Goal: Information Seeking & Learning: Learn about a topic

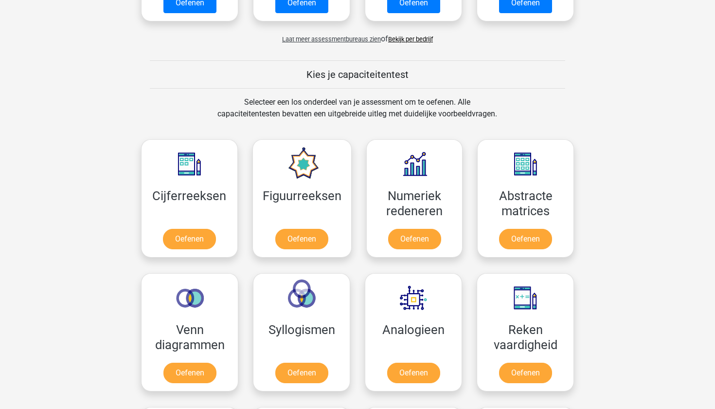
scroll to position [320, 0]
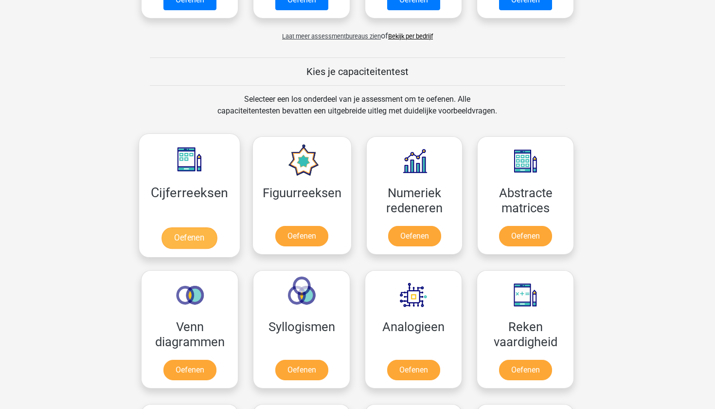
click at [185, 238] on link "Oefenen" at bounding box center [189, 237] width 55 height 21
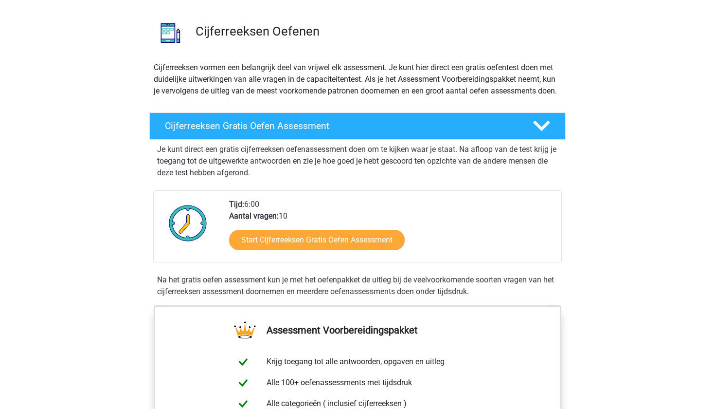
scroll to position [62, 0]
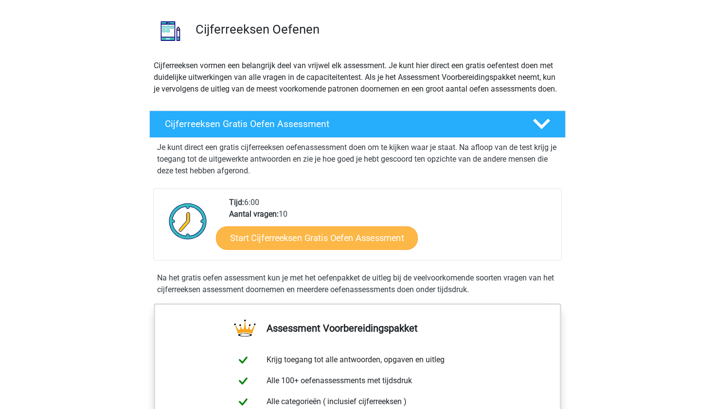
click at [280, 249] on link "Start Cijferreeksen Gratis Oefen Assessment" at bounding box center [317, 237] width 202 height 23
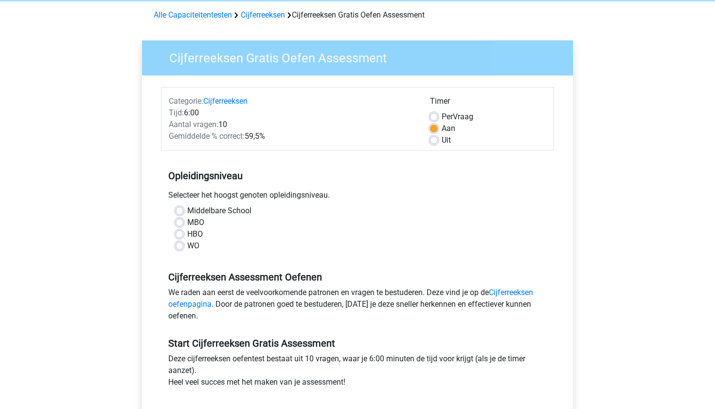
scroll to position [44, 0]
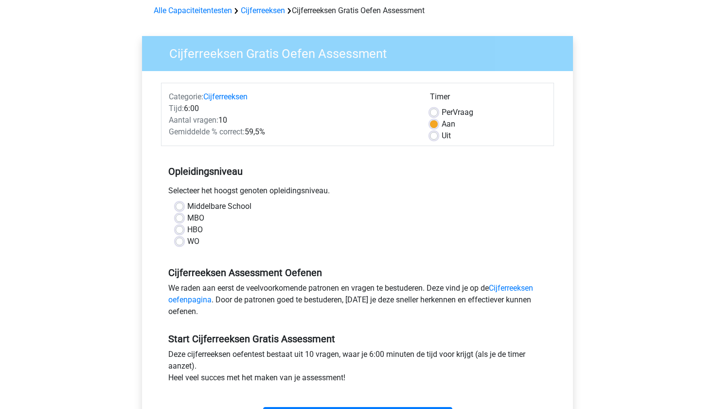
click at [191, 242] on label "WO" at bounding box center [193, 241] width 12 height 12
click at [183, 242] on input "WO" at bounding box center [180, 240] width 8 height 10
radio input "true"
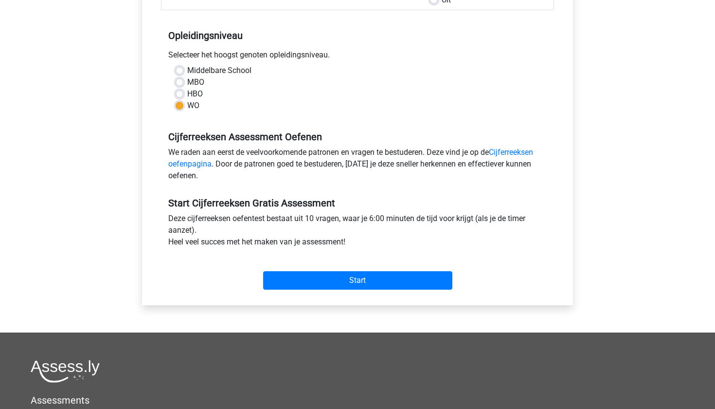
scroll to position [294, 0]
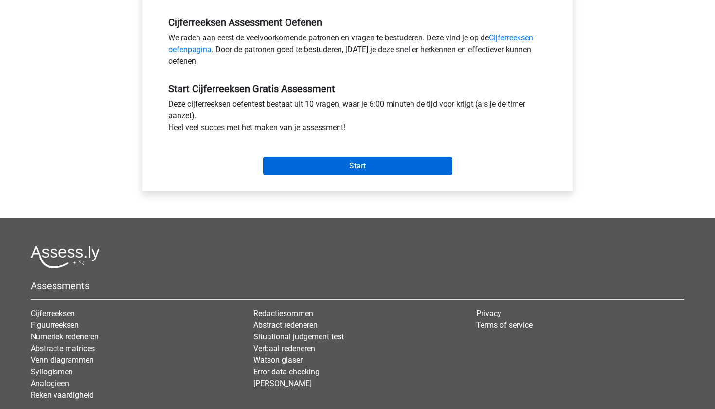
click at [332, 165] on input "Start" at bounding box center [357, 166] width 189 height 18
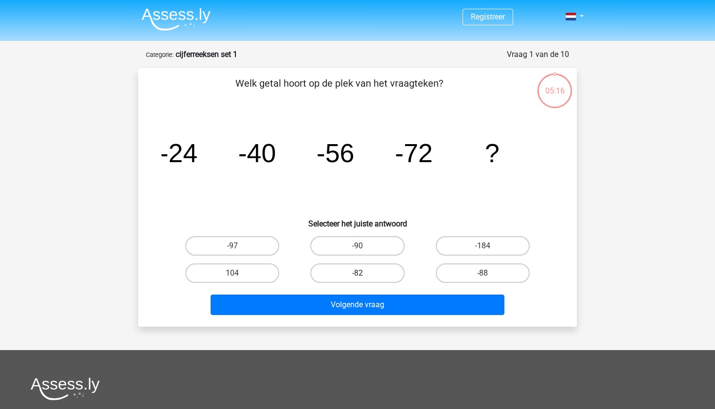
click at [381, 266] on label "-82" at bounding box center [357, 272] width 94 height 19
click at [364, 273] on input "-82" at bounding box center [361, 276] width 6 height 6
radio input "true"
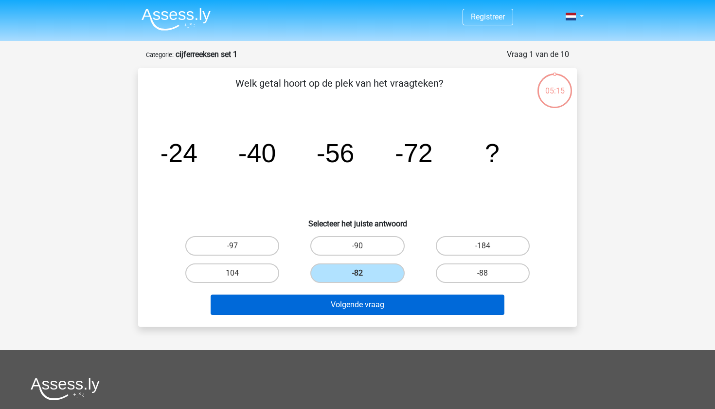
click at [372, 299] on button "Volgende vraag" at bounding box center [358, 304] width 294 height 20
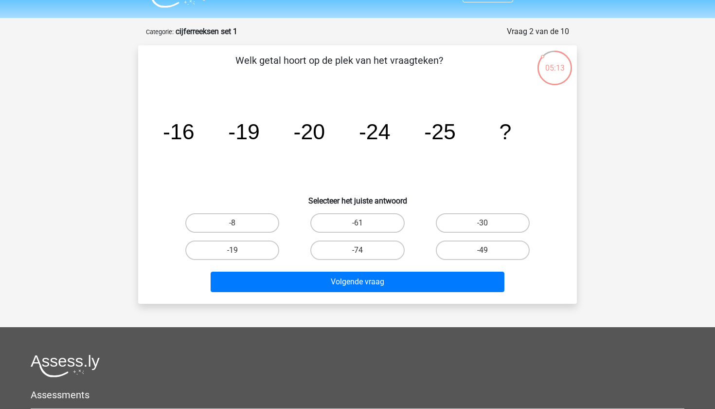
scroll to position [17, 0]
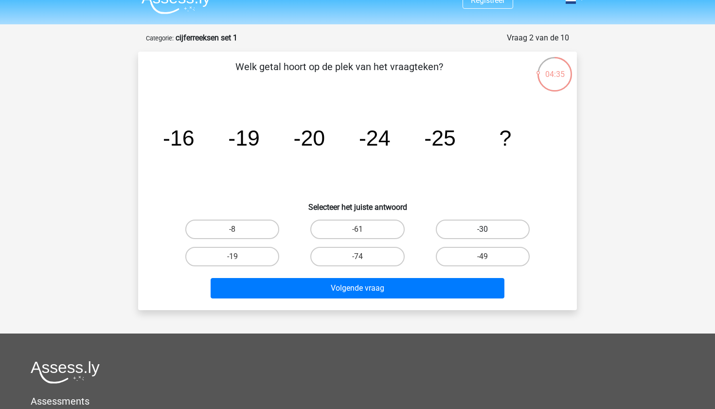
click at [473, 224] on label "-30" at bounding box center [483, 228] width 94 height 19
click at [483, 229] on input "-30" at bounding box center [486, 232] width 6 height 6
radio input "true"
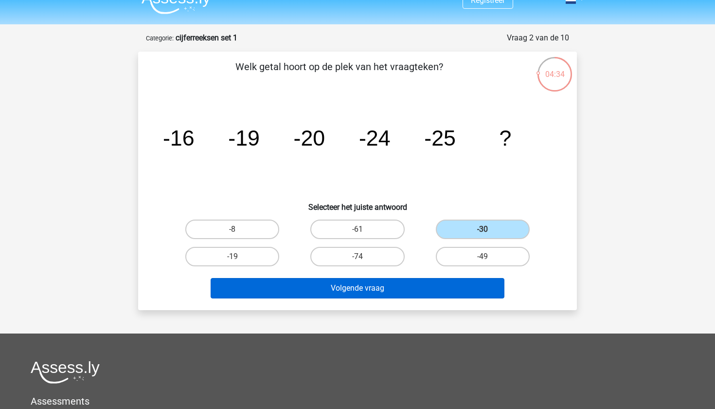
click at [423, 294] on button "Volgende vraag" at bounding box center [358, 288] width 294 height 20
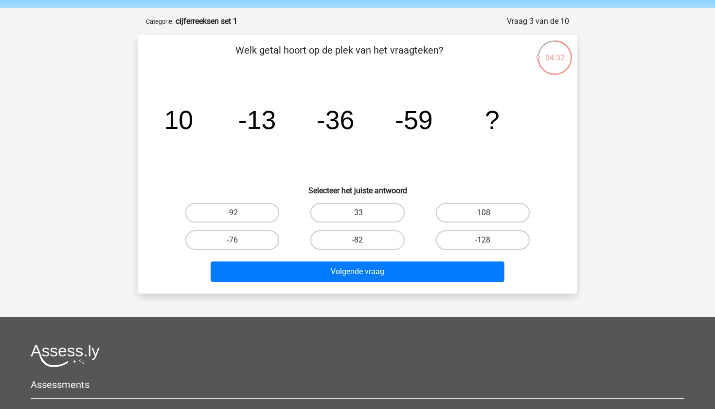
scroll to position [26, 0]
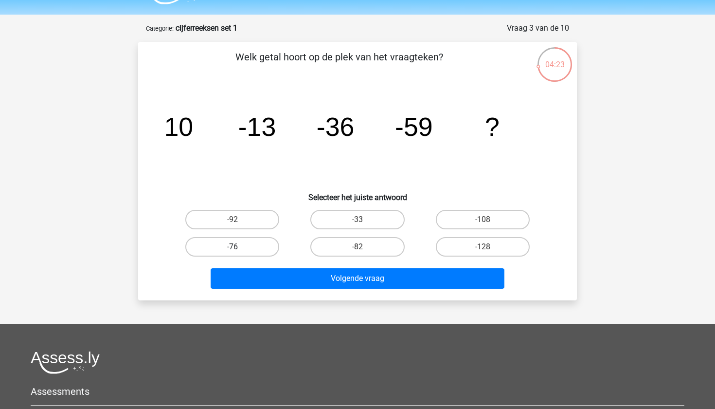
click at [267, 244] on label "-76" at bounding box center [232, 246] width 94 height 19
click at [239, 247] on input "-76" at bounding box center [236, 250] width 6 height 6
radio input "true"
click at [362, 245] on label "-82" at bounding box center [357, 246] width 94 height 19
click at [362, 247] on input "-82" at bounding box center [361, 250] width 6 height 6
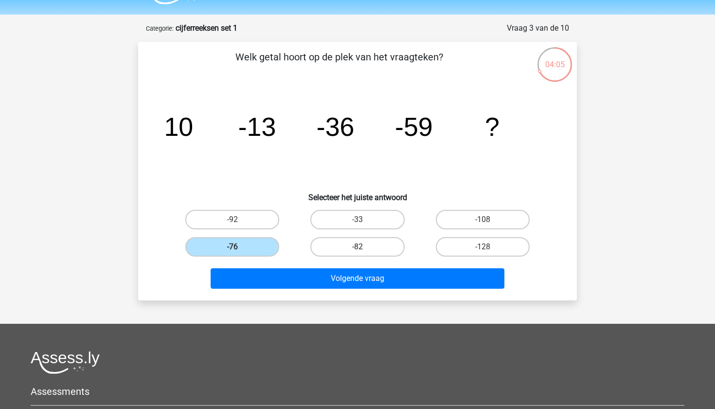
radio input "true"
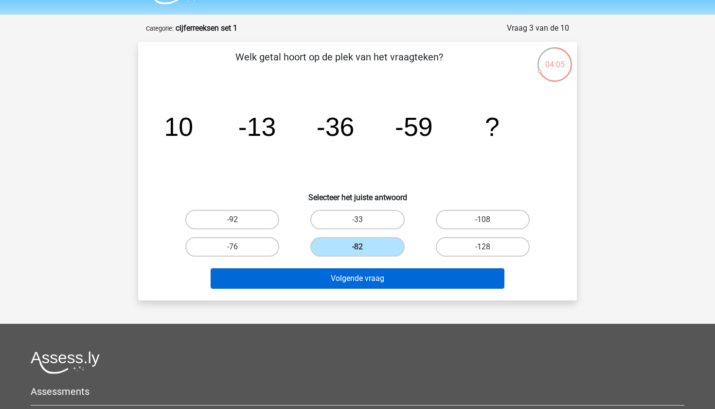
click at [359, 283] on button "Volgende vraag" at bounding box center [358, 278] width 294 height 20
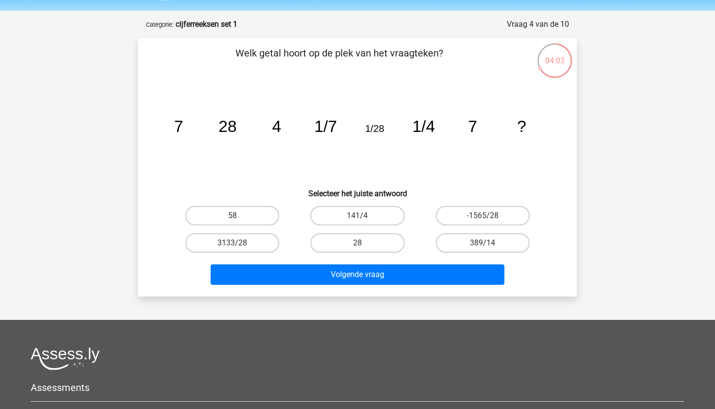
scroll to position [29, 0]
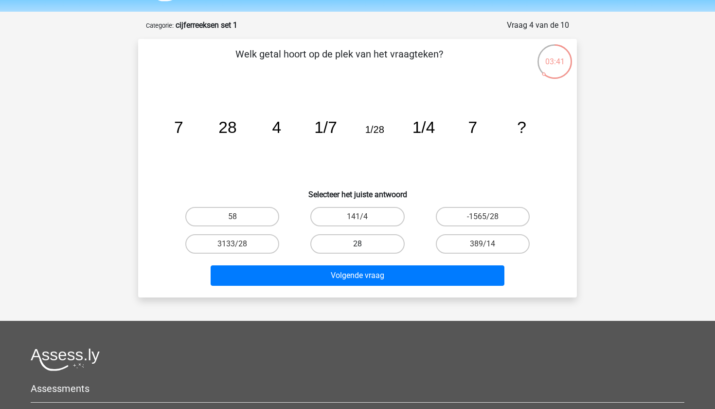
click at [357, 240] on label "28" at bounding box center [357, 243] width 94 height 19
click at [358, 244] on input "28" at bounding box center [361, 247] width 6 height 6
radio input "true"
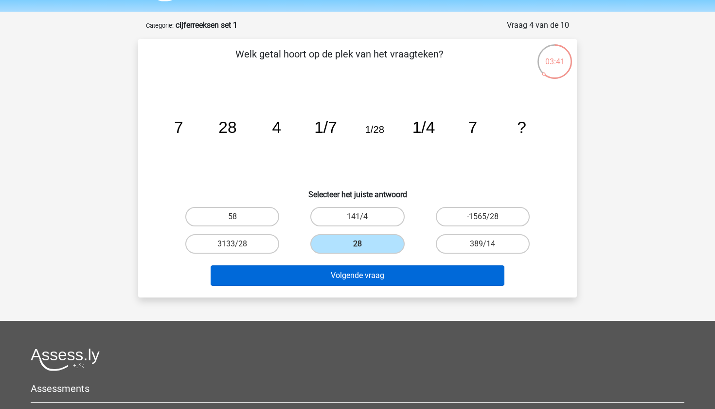
click at [356, 280] on button "Volgende vraag" at bounding box center [358, 275] width 294 height 20
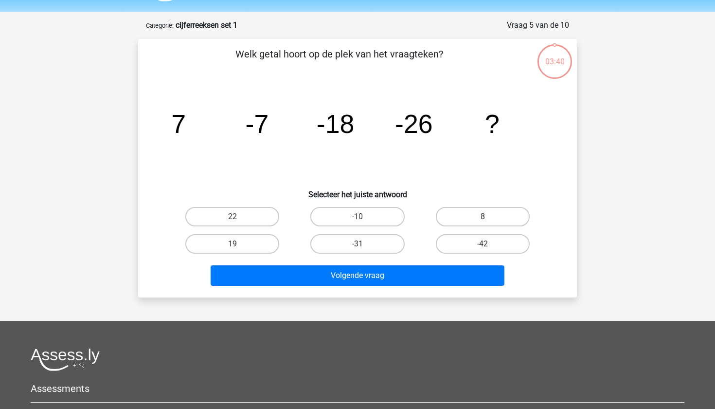
scroll to position [49, 0]
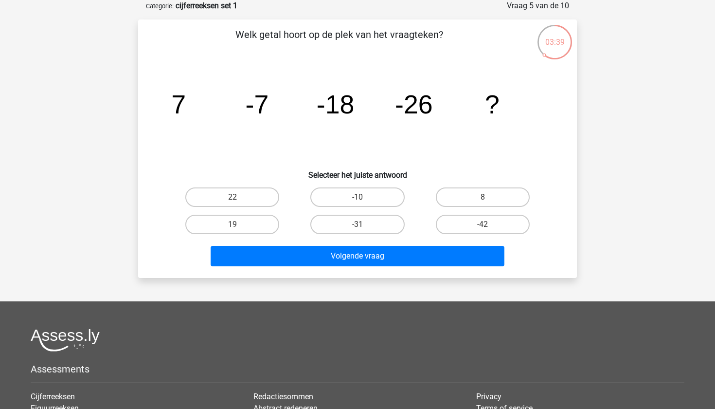
click at [367, 180] on h6 "Selecteer het juiste antwoord" at bounding box center [358, 171] width 408 height 17
click at [367, 190] on label "-10" at bounding box center [357, 196] width 94 height 19
click at [364, 197] on input "-10" at bounding box center [361, 200] width 6 height 6
radio input "true"
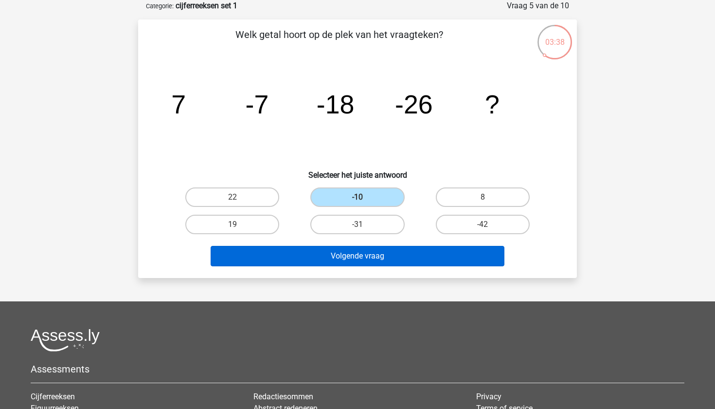
click at [358, 257] on button "Volgende vraag" at bounding box center [358, 256] width 294 height 20
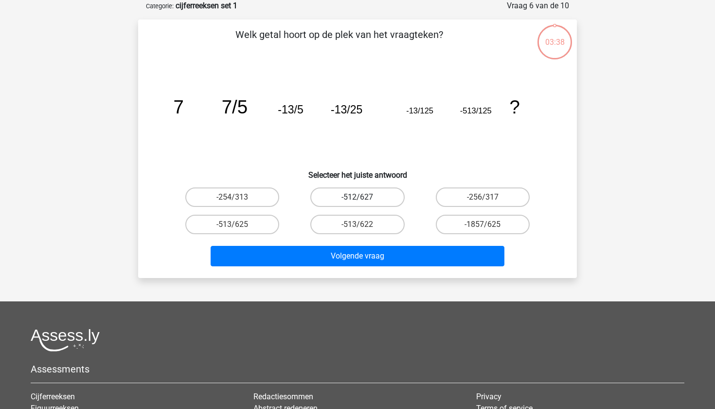
click at [378, 198] on label "-512/627" at bounding box center [357, 196] width 94 height 19
click at [364, 198] on input "-512/627" at bounding box center [361, 200] width 6 height 6
radio input "true"
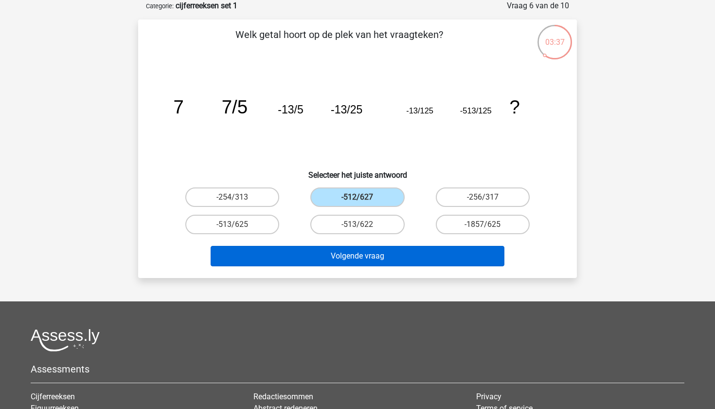
click at [358, 249] on button "Volgende vraag" at bounding box center [358, 256] width 294 height 20
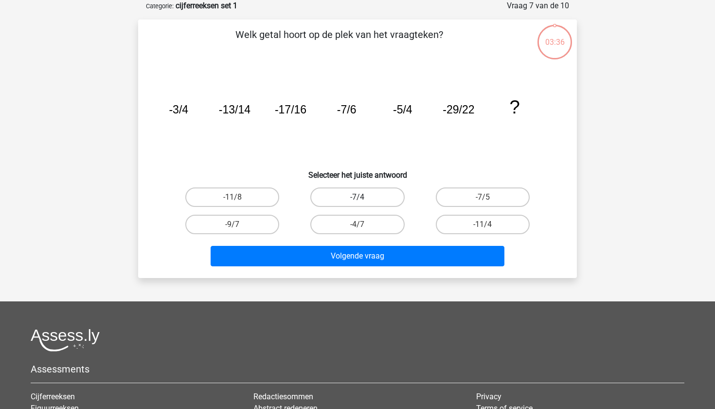
click at [378, 200] on label "-7/4" at bounding box center [357, 196] width 94 height 19
click at [364, 200] on input "-7/4" at bounding box center [361, 200] width 6 height 6
radio input "true"
click at [362, 240] on div "Volgende vraag" at bounding box center [358, 254] width 408 height 32
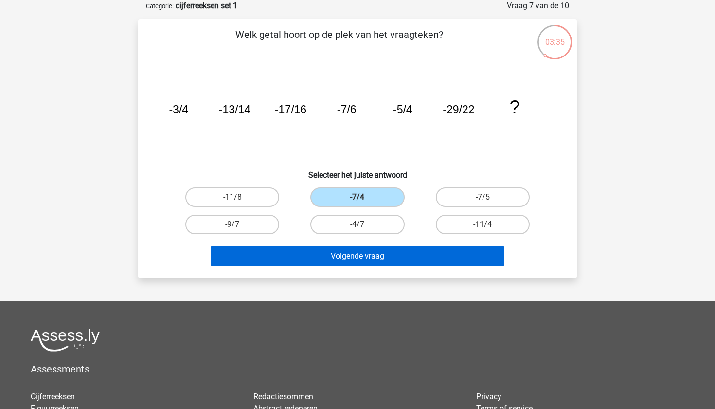
click at [360, 255] on button "Volgende vraag" at bounding box center [358, 256] width 294 height 20
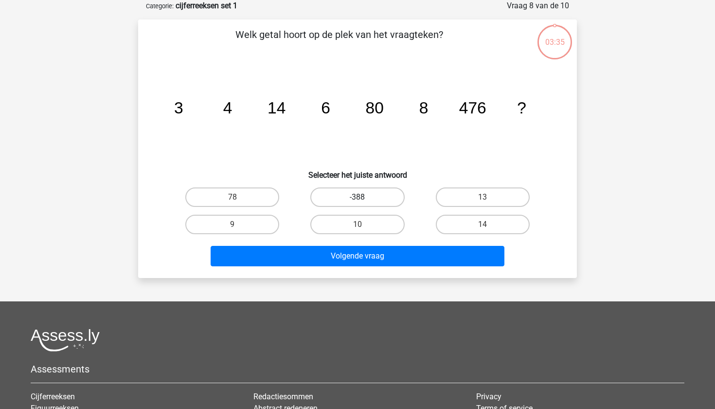
click at [382, 197] on label "-388" at bounding box center [357, 196] width 94 height 19
click at [364, 197] on input "-388" at bounding box center [361, 200] width 6 height 6
radio input "true"
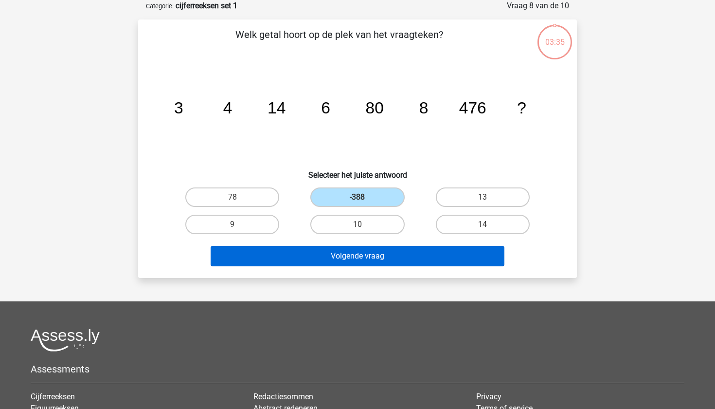
click at [363, 246] on button "Volgende vraag" at bounding box center [358, 256] width 294 height 20
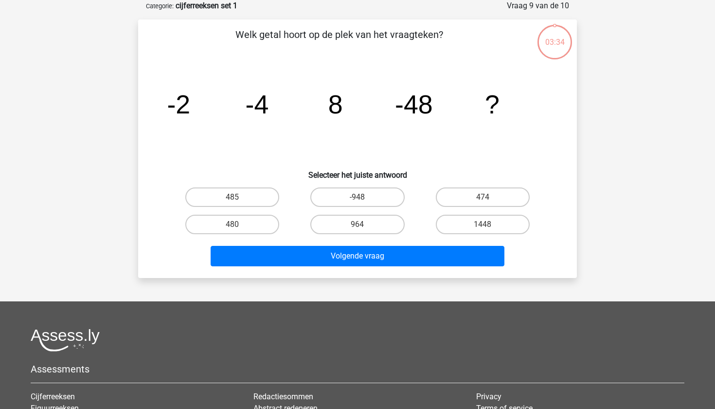
click at [487, 202] on input "474" at bounding box center [486, 200] width 6 height 6
radio input "true"
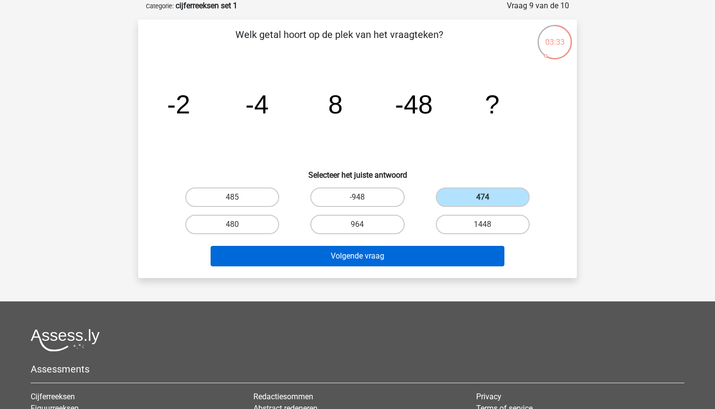
click at [397, 262] on button "Volgende vraag" at bounding box center [358, 256] width 294 height 20
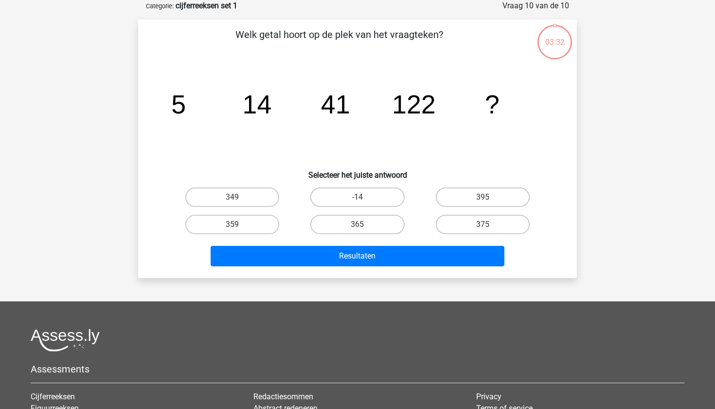
click at [476, 186] on div "395" at bounding box center [482, 196] width 125 height 27
click at [470, 199] on label "395" at bounding box center [483, 196] width 94 height 19
click at [483, 199] on input "395" at bounding box center [486, 200] width 6 height 6
radio input "true"
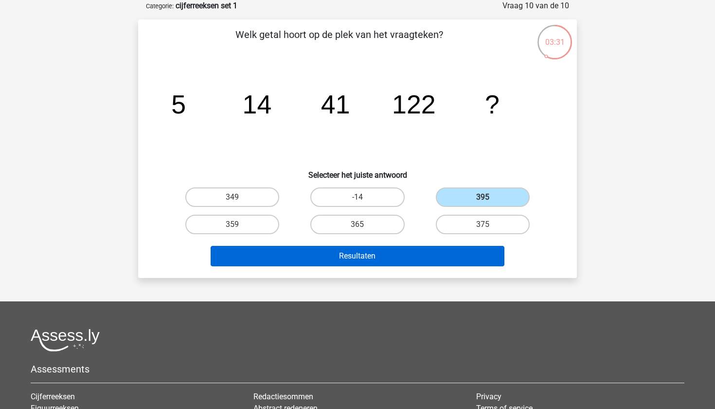
click at [418, 256] on button "Resultaten" at bounding box center [358, 256] width 294 height 20
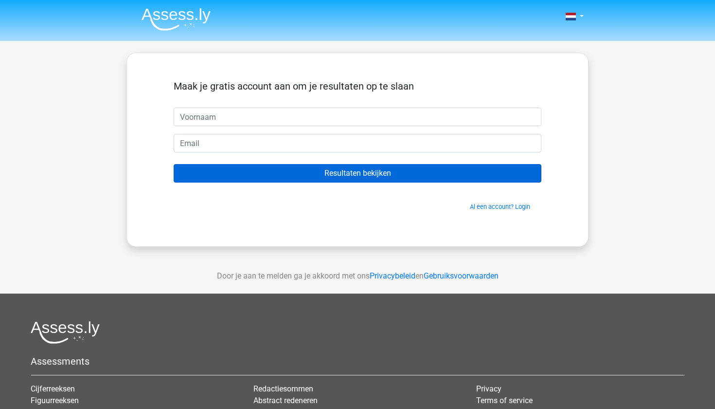
click at [435, 170] on input "Resultaten bekijken" at bounding box center [358, 173] width 368 height 18
click at [414, 172] on input "Resultaten bekijken" at bounding box center [358, 173] width 368 height 18
